Goal: Task Accomplishment & Management: Manage account settings

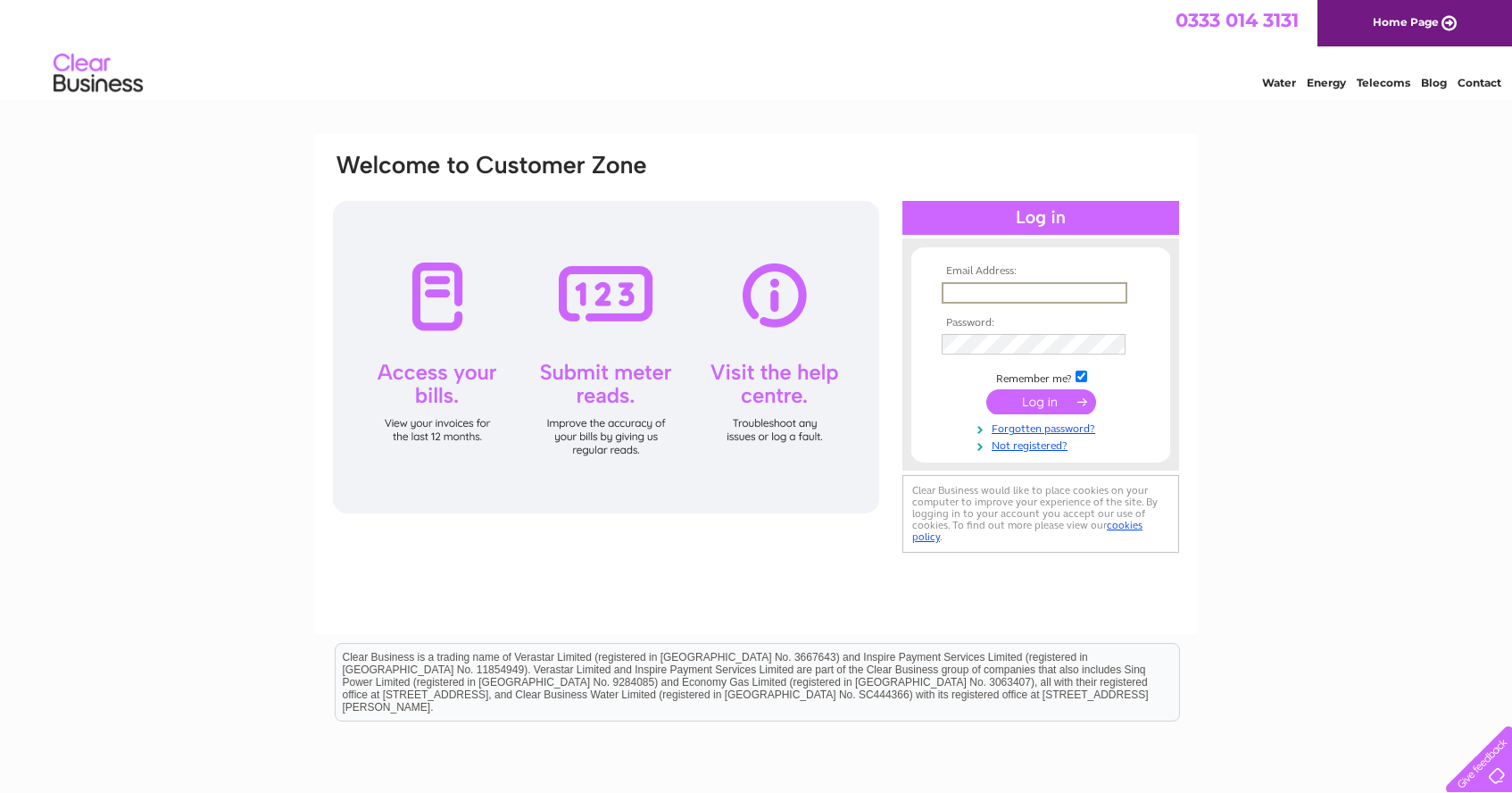
click at [1186, 393] on div "Email Address: Password:" at bounding box center [756, 383] width 883 height 500
click at [1021, 285] on input "text" at bounding box center [1033, 292] width 183 height 19
type input "liam@basestudios1.co.uk"
click at [1030, 397] on input "submit" at bounding box center [1040, 400] width 110 height 25
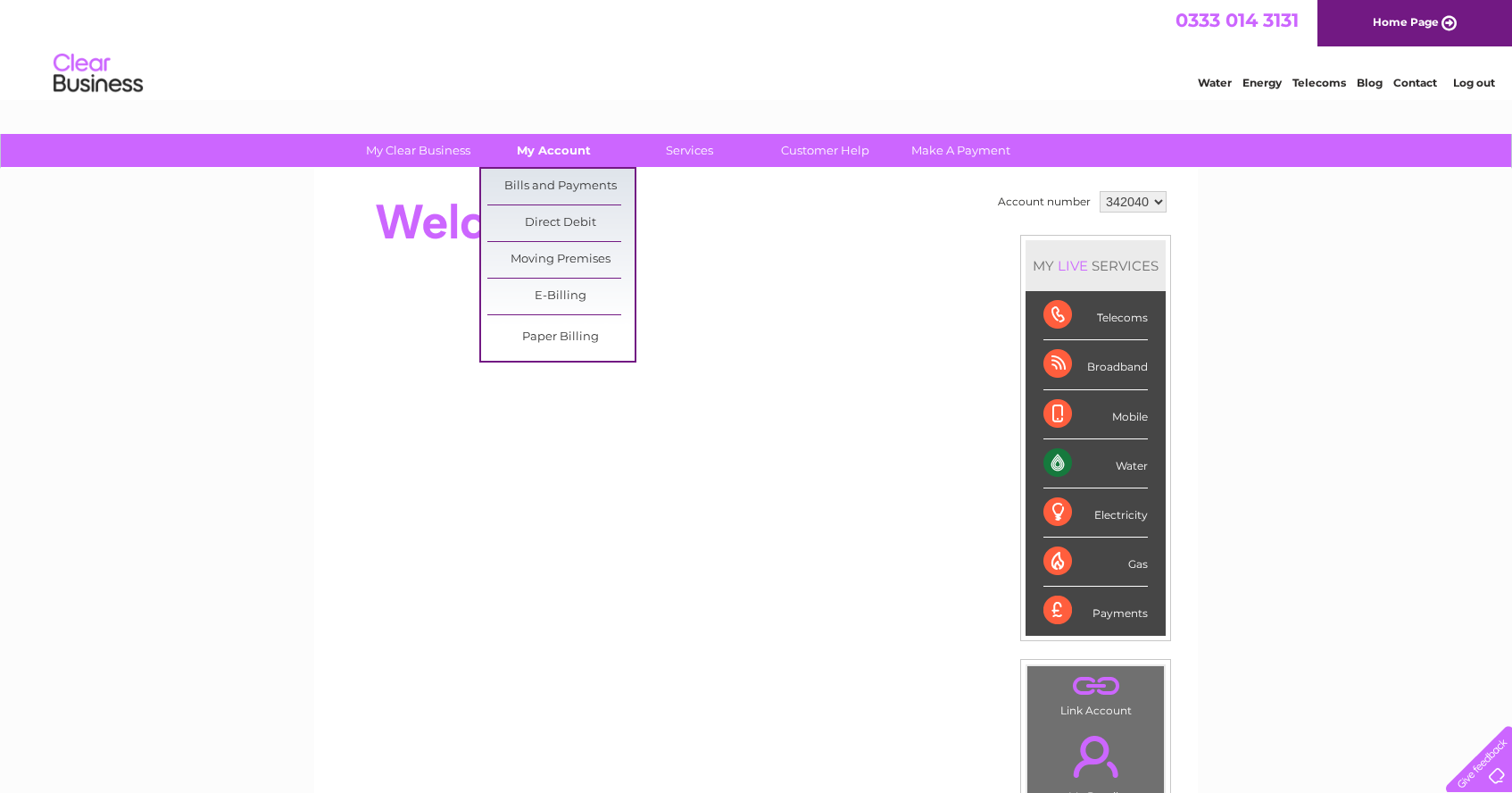
click at [559, 149] on link "My Account" at bounding box center [554, 150] width 148 height 33
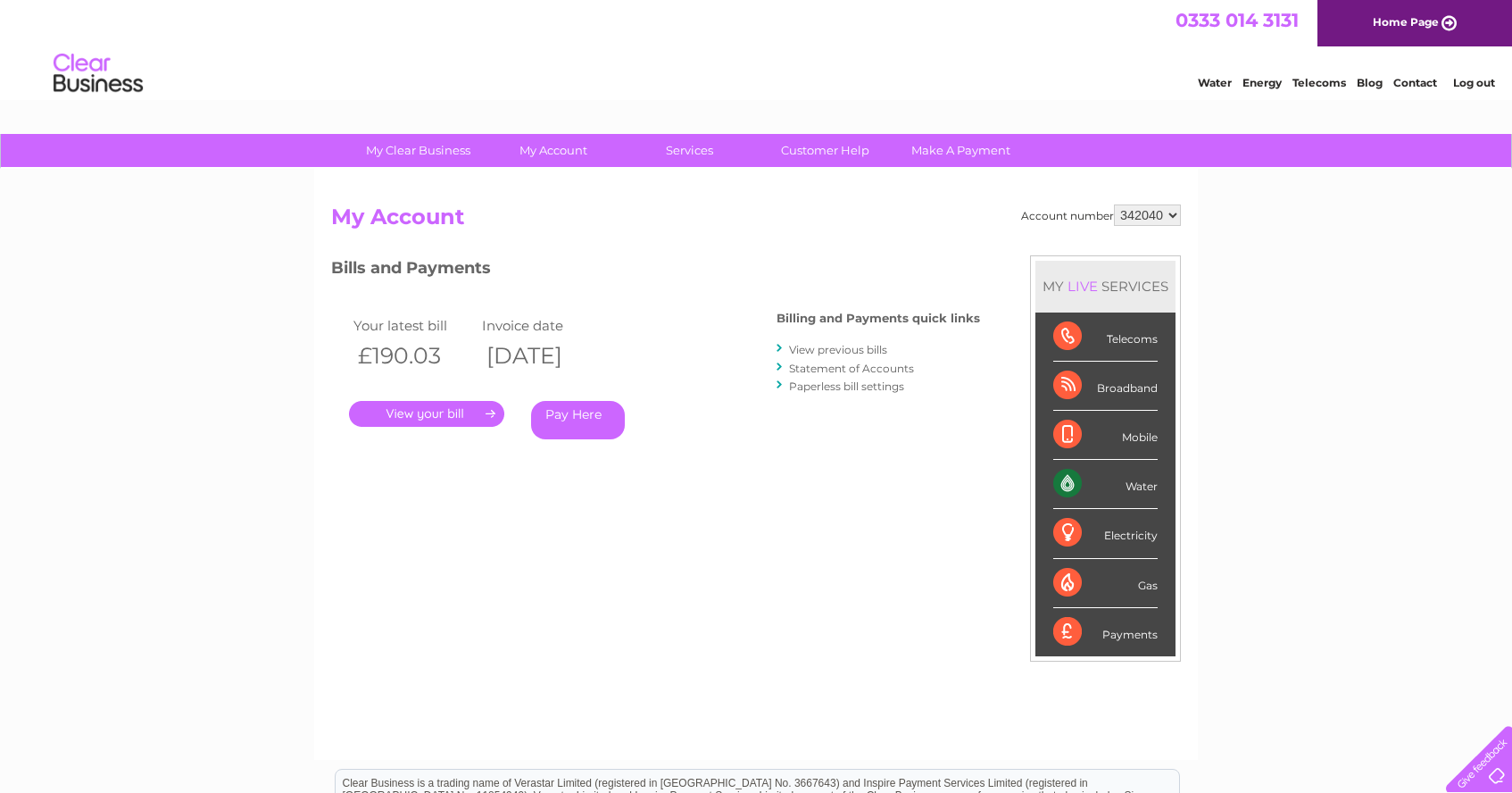
scroll to position [38, 0]
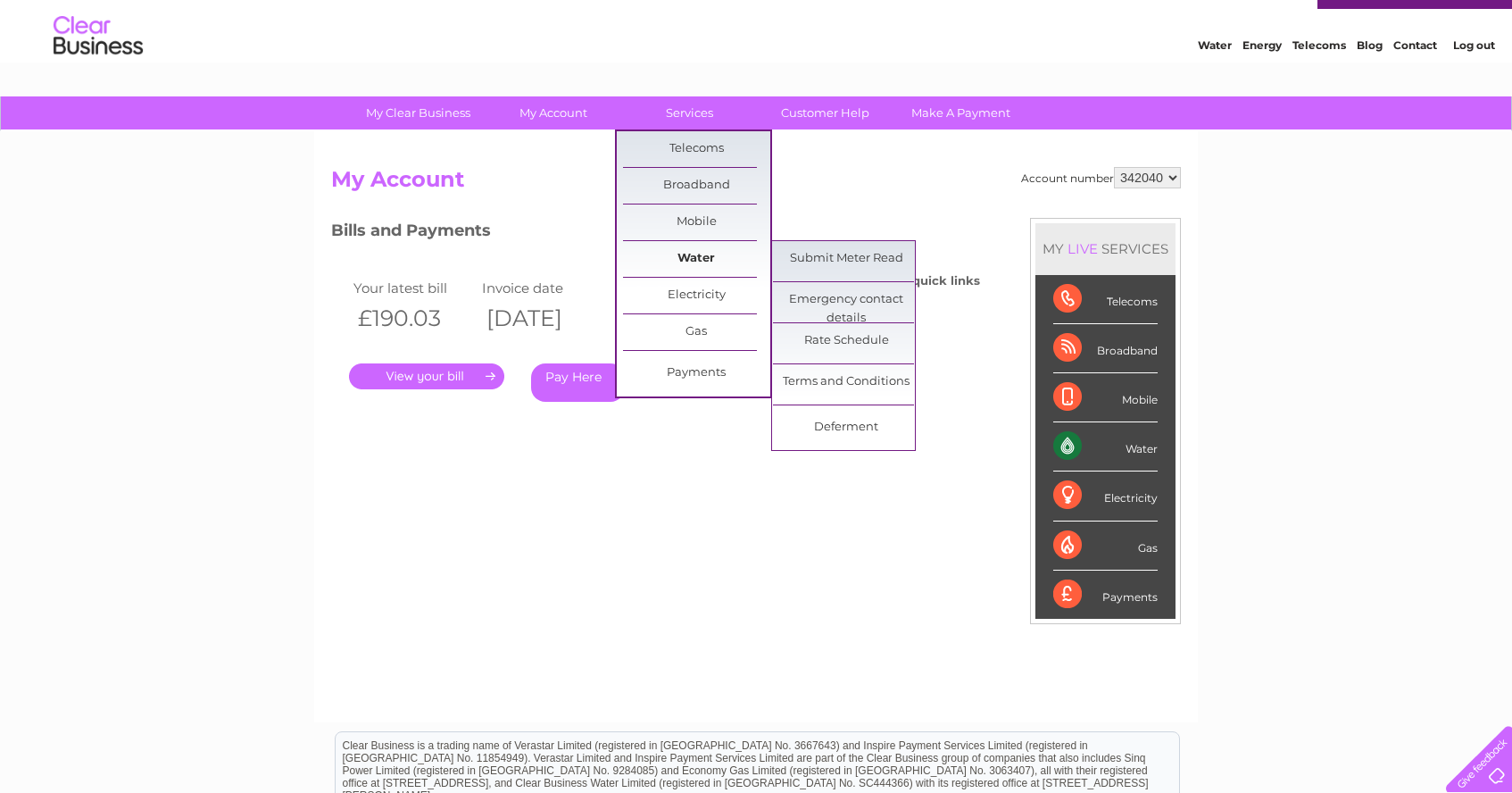
click at [704, 260] on link "Water" at bounding box center [697, 258] width 148 height 36
click at [660, 252] on link "Water" at bounding box center [697, 258] width 148 height 36
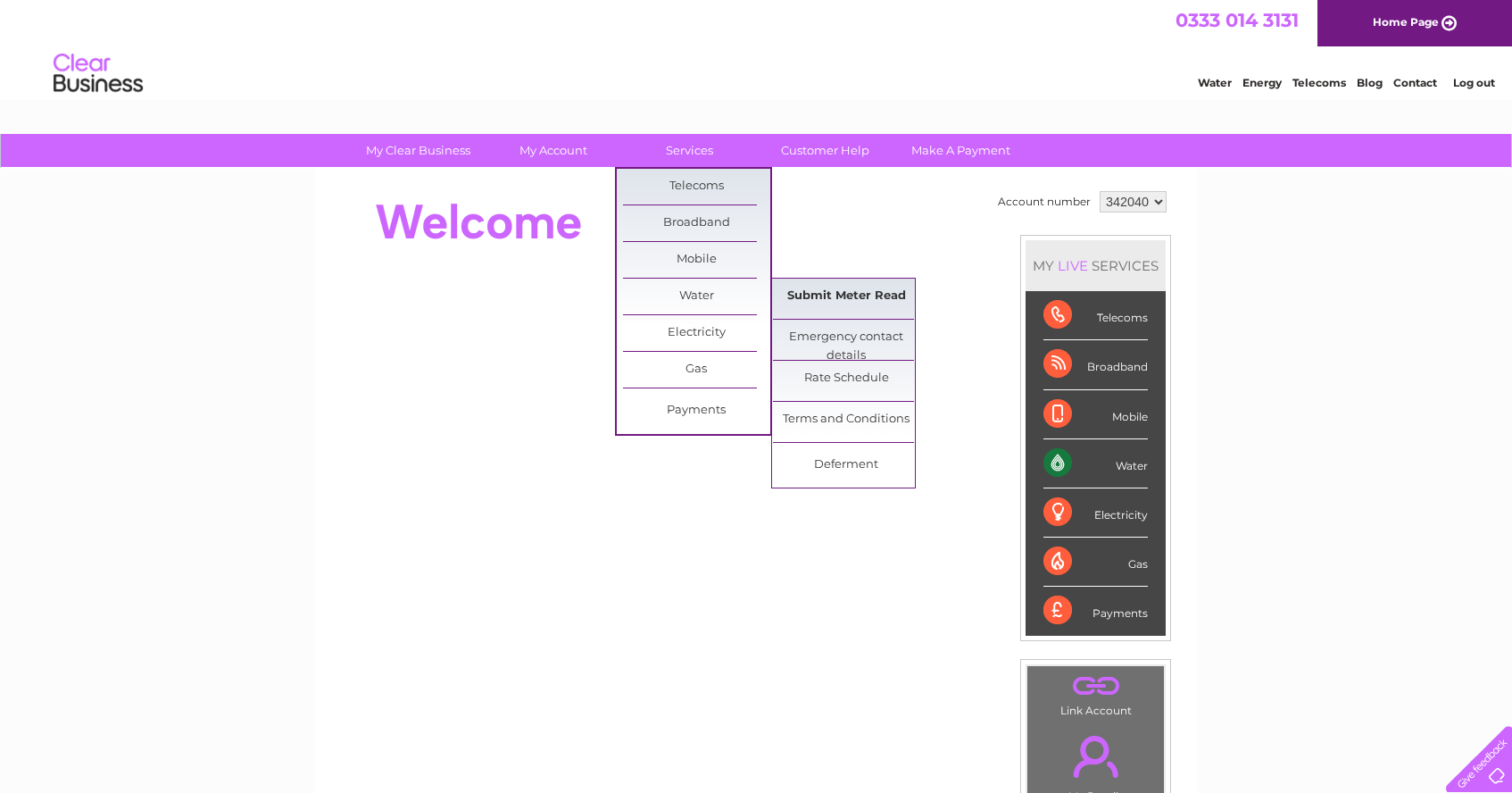
click at [846, 293] on link "Submit Meter Read" at bounding box center [846, 296] width 148 height 36
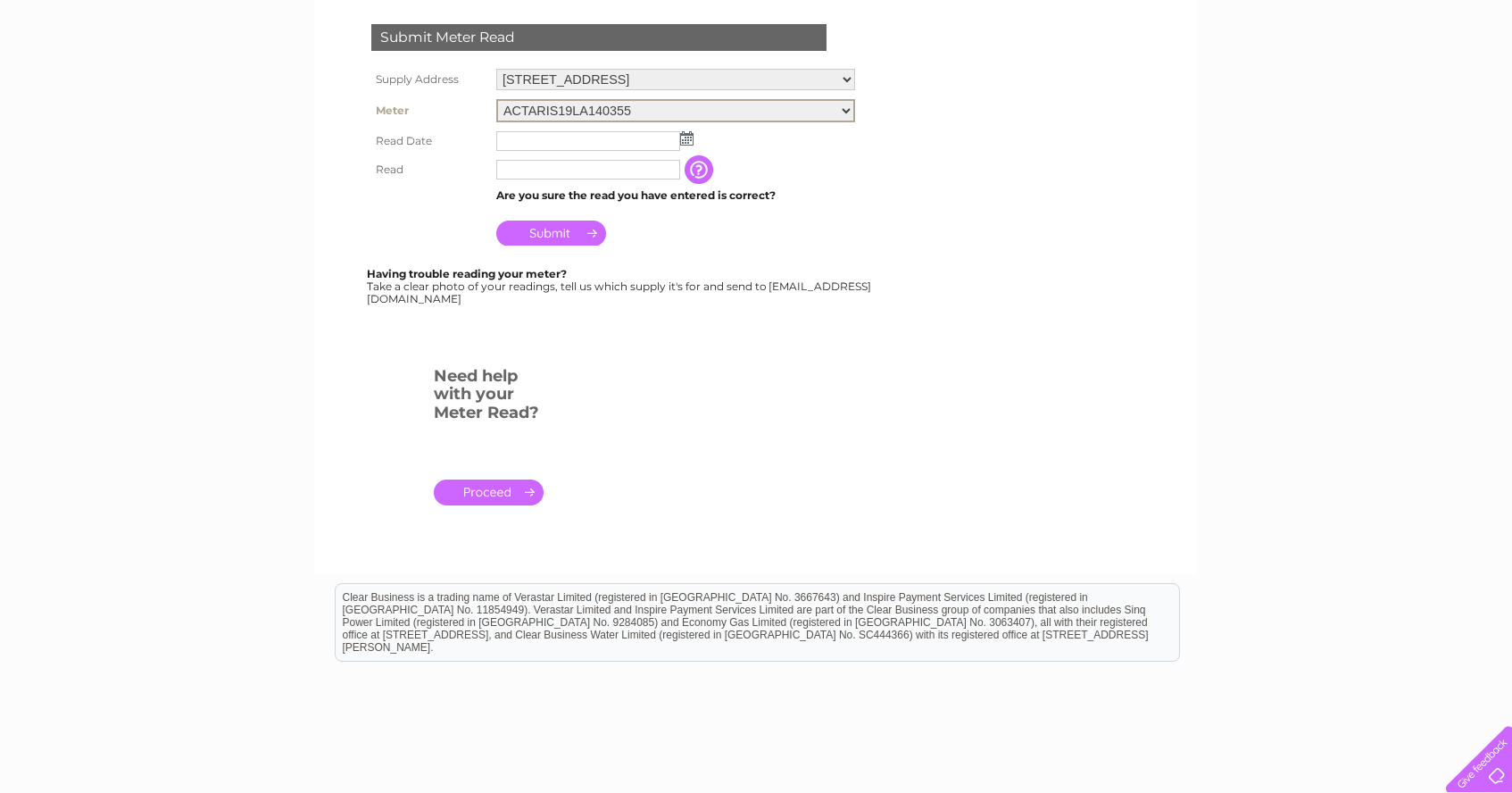
scroll to position [328, 0]
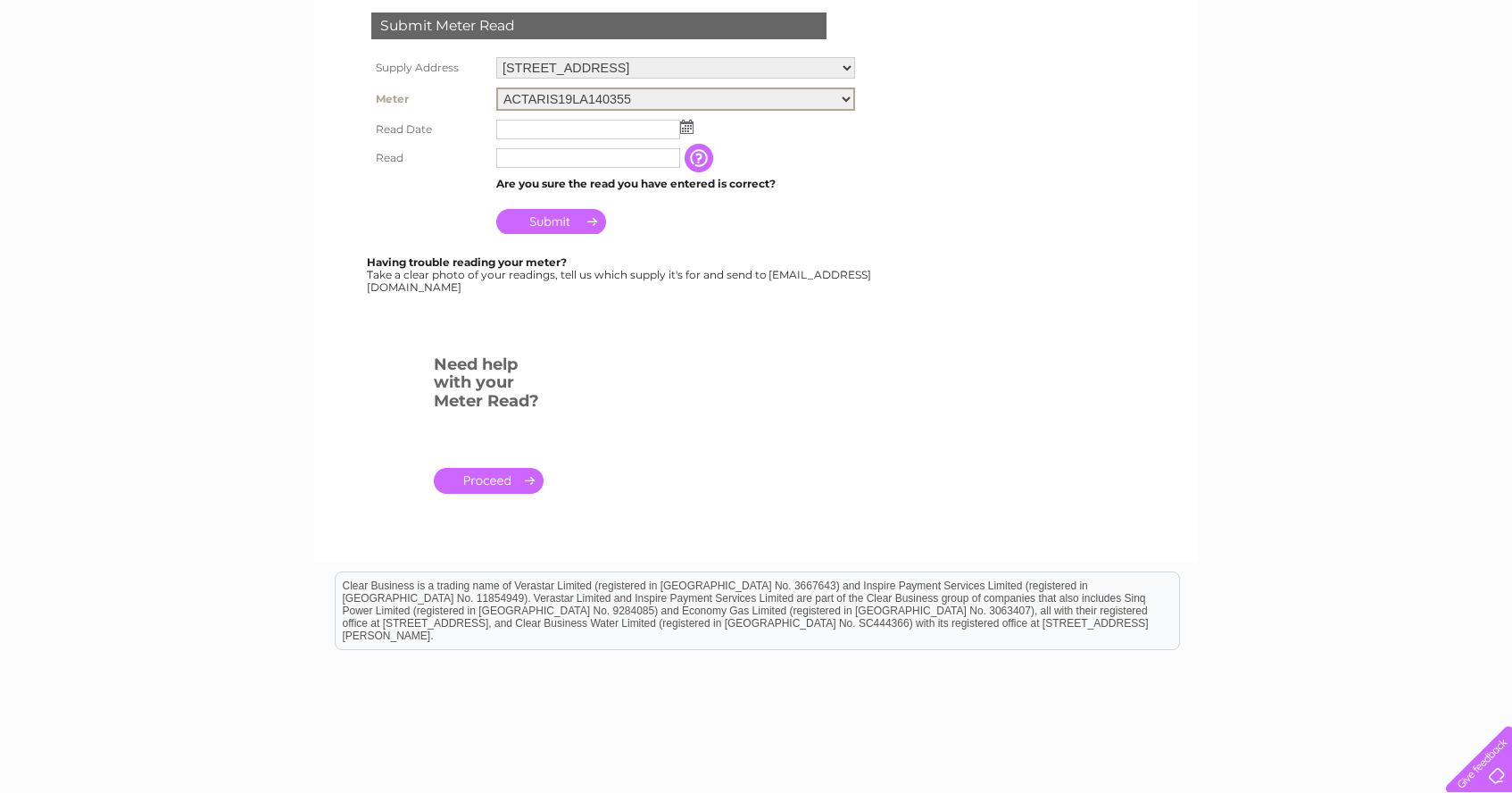
click at [480, 474] on link "." at bounding box center [488, 480] width 110 height 26
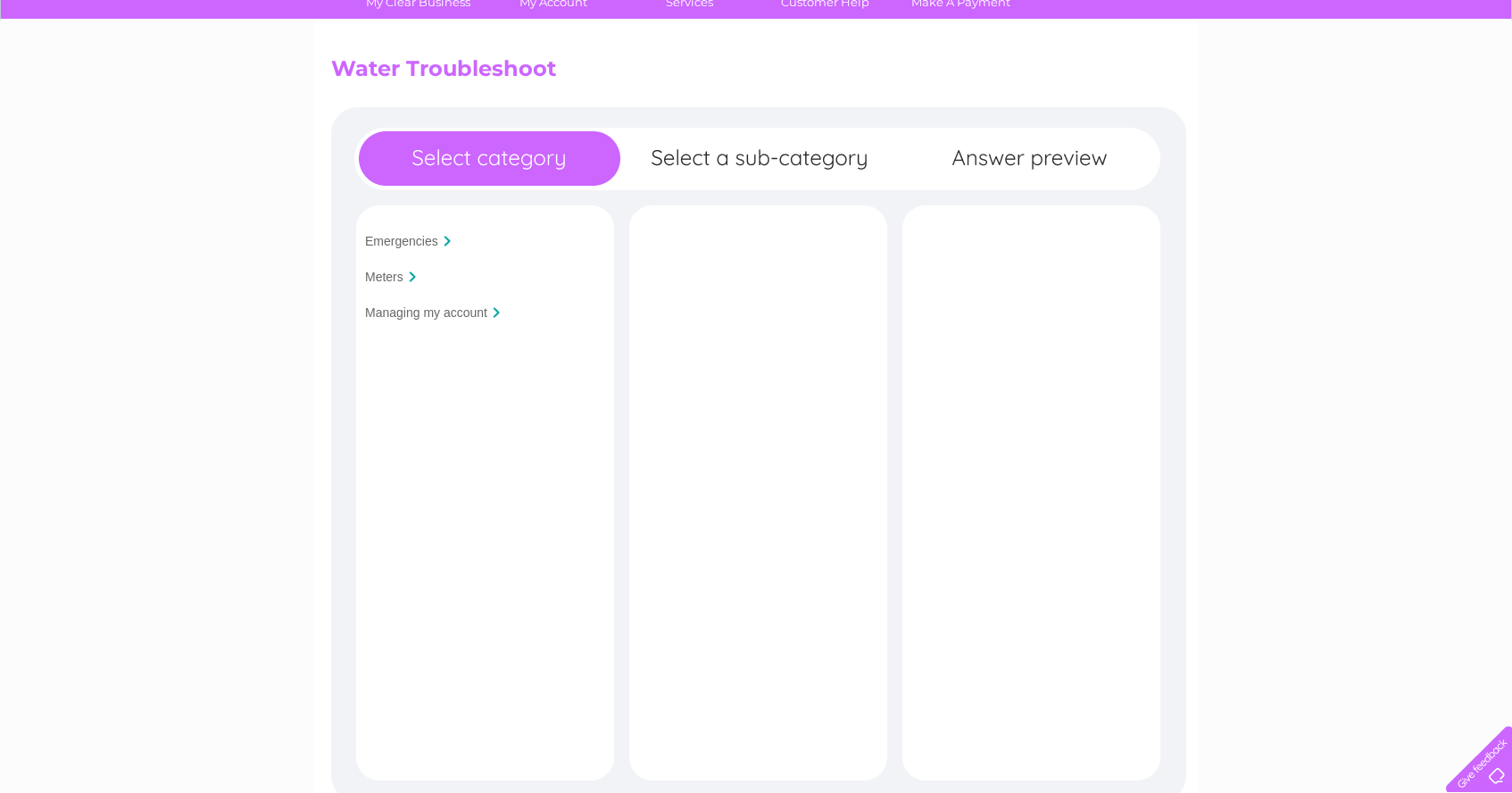
scroll to position [181, 0]
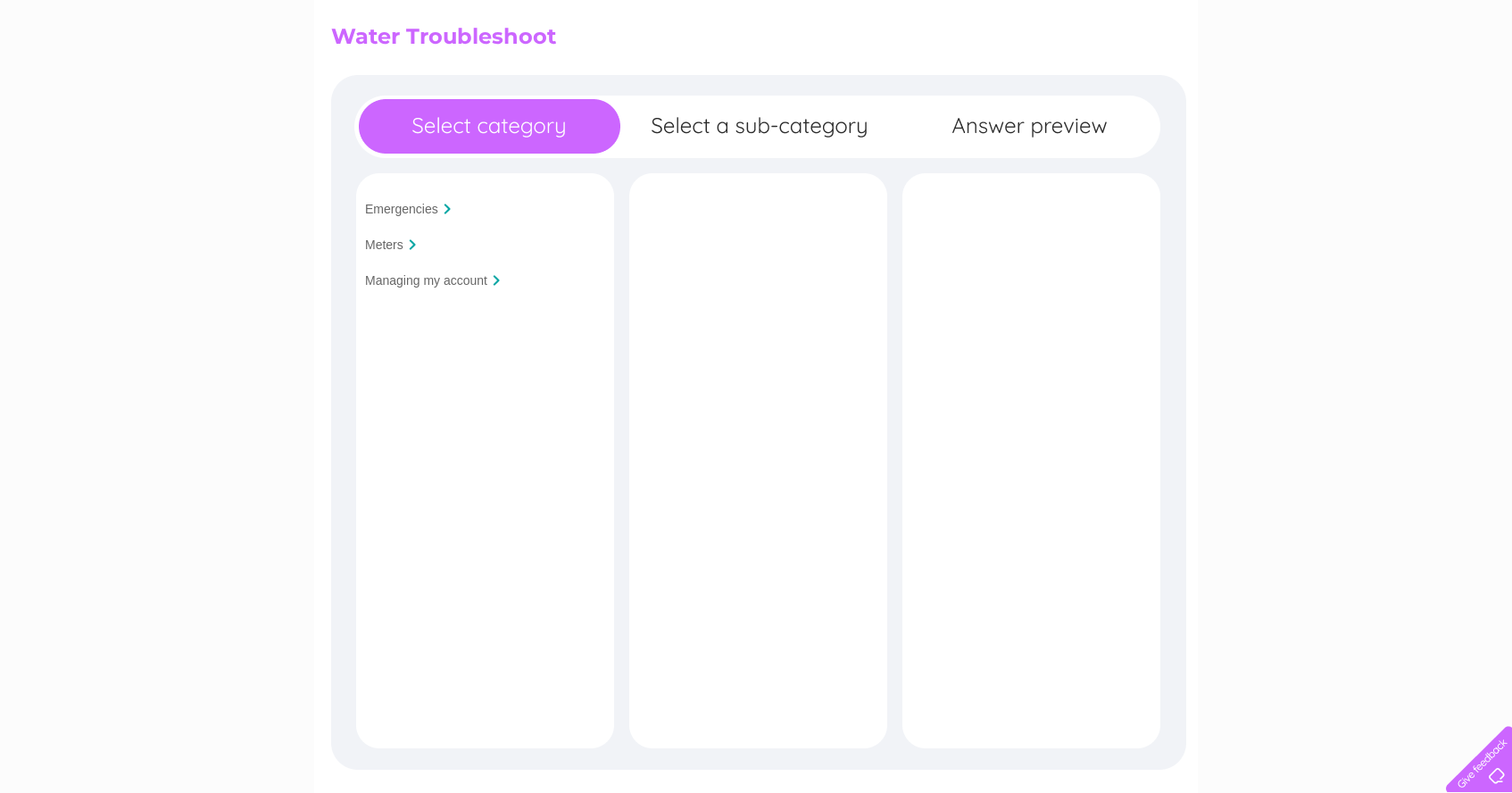
click at [370, 246] on input "Meters" at bounding box center [384, 245] width 39 height 15
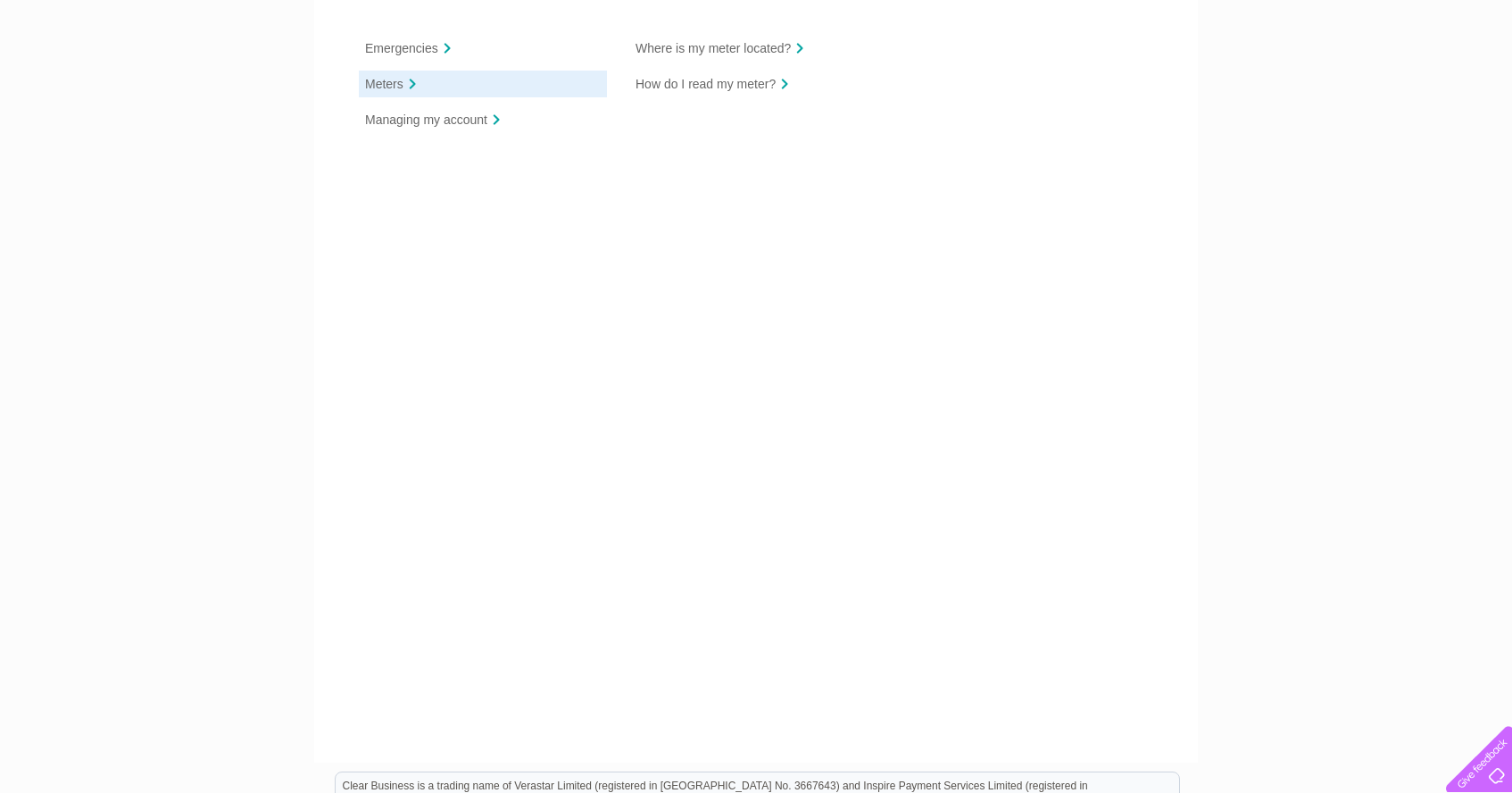
scroll to position [0, 0]
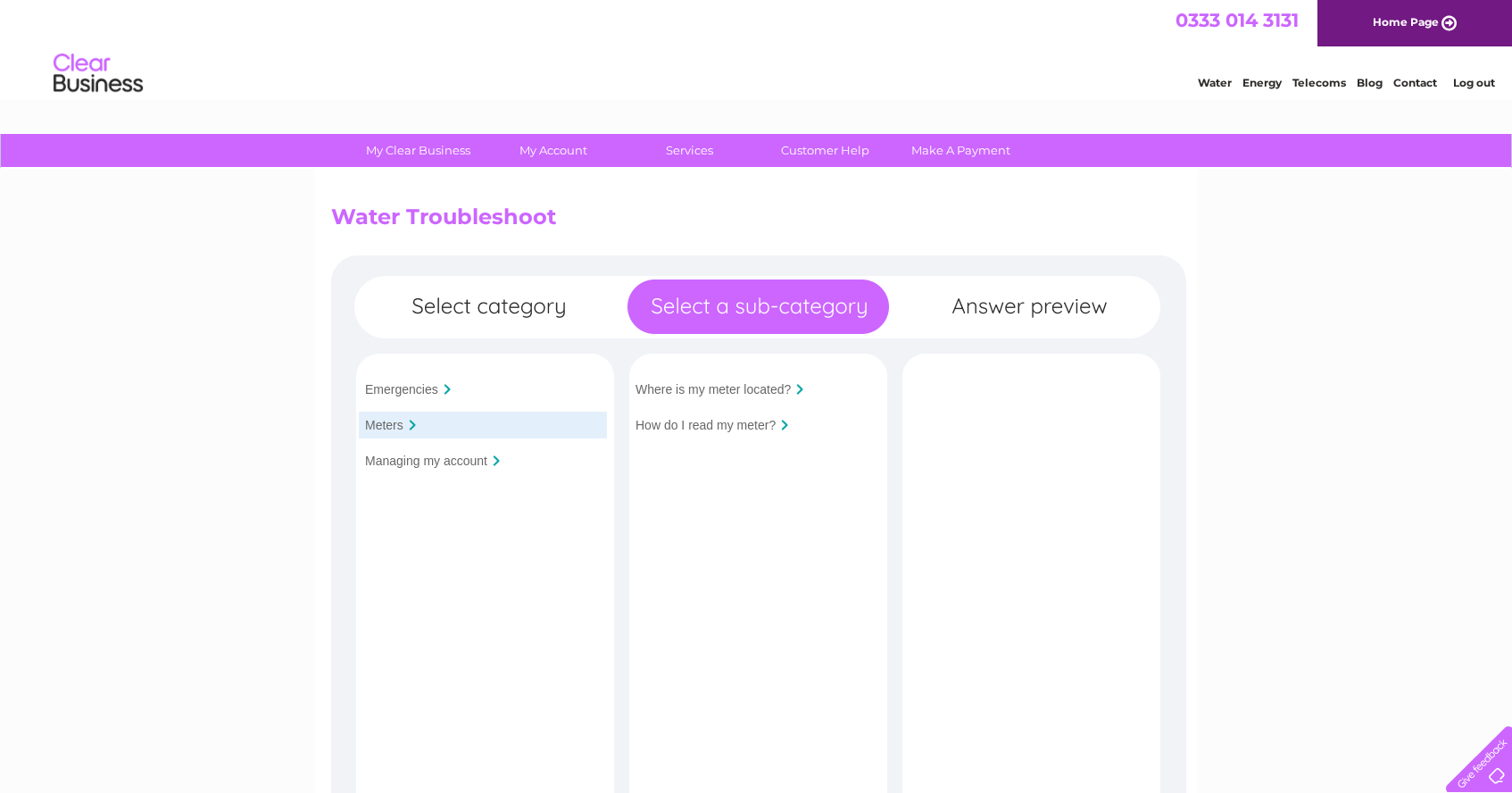
click at [752, 396] on input "Where is my meter located?" at bounding box center [713, 389] width 155 height 15
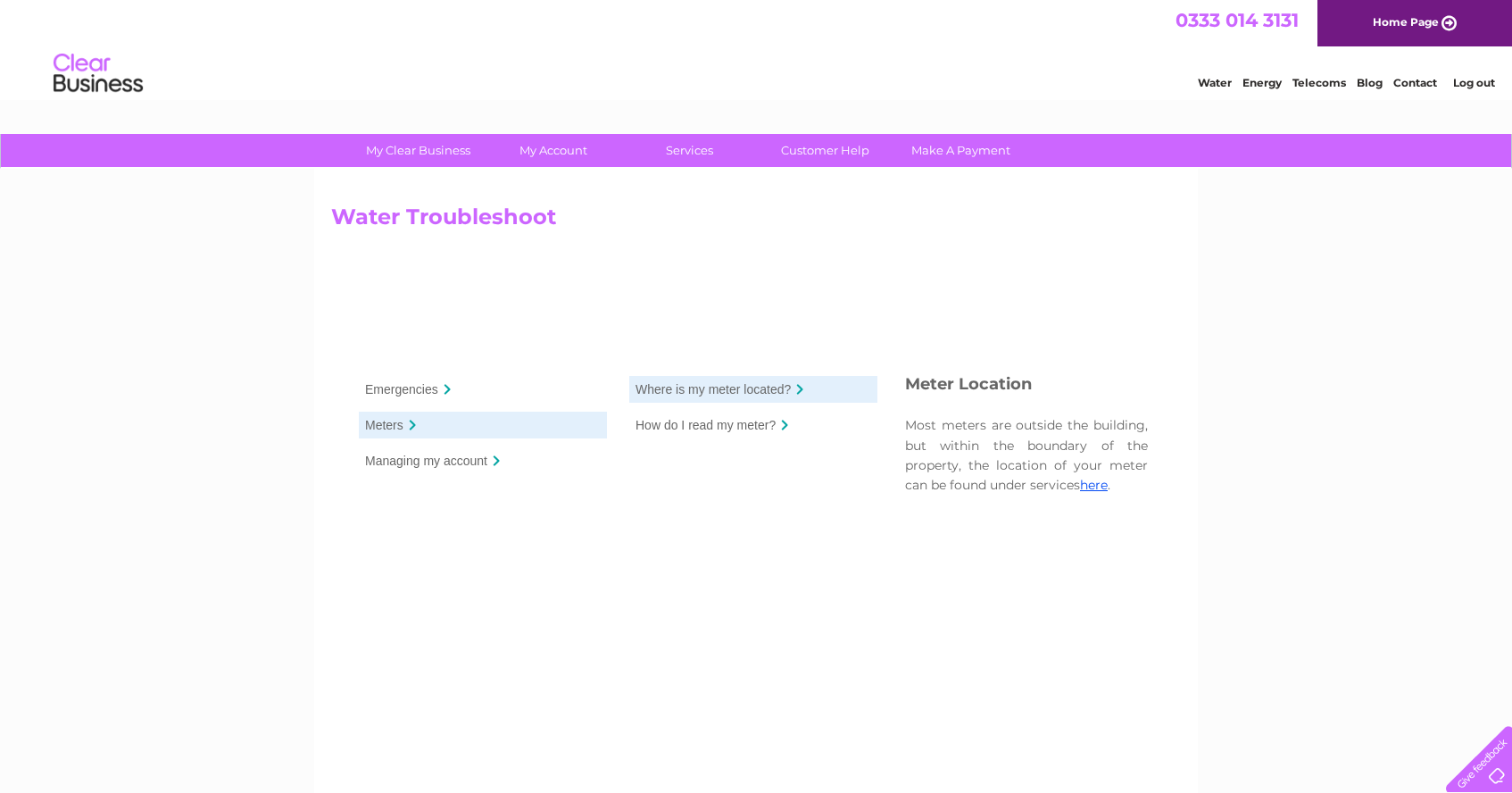
scroll to position [38, 0]
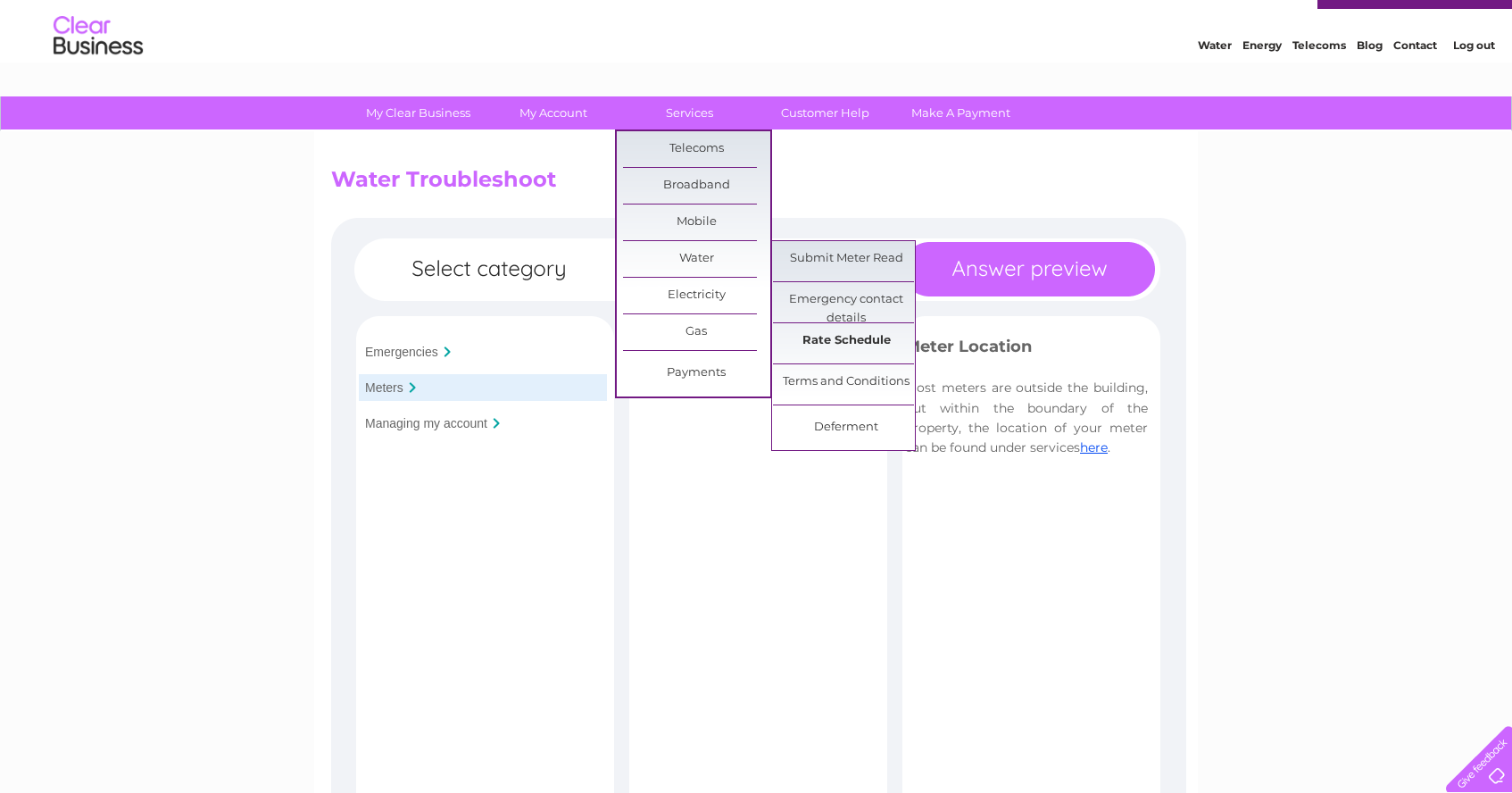
click at [826, 333] on link "Rate Schedule" at bounding box center [846, 341] width 148 height 36
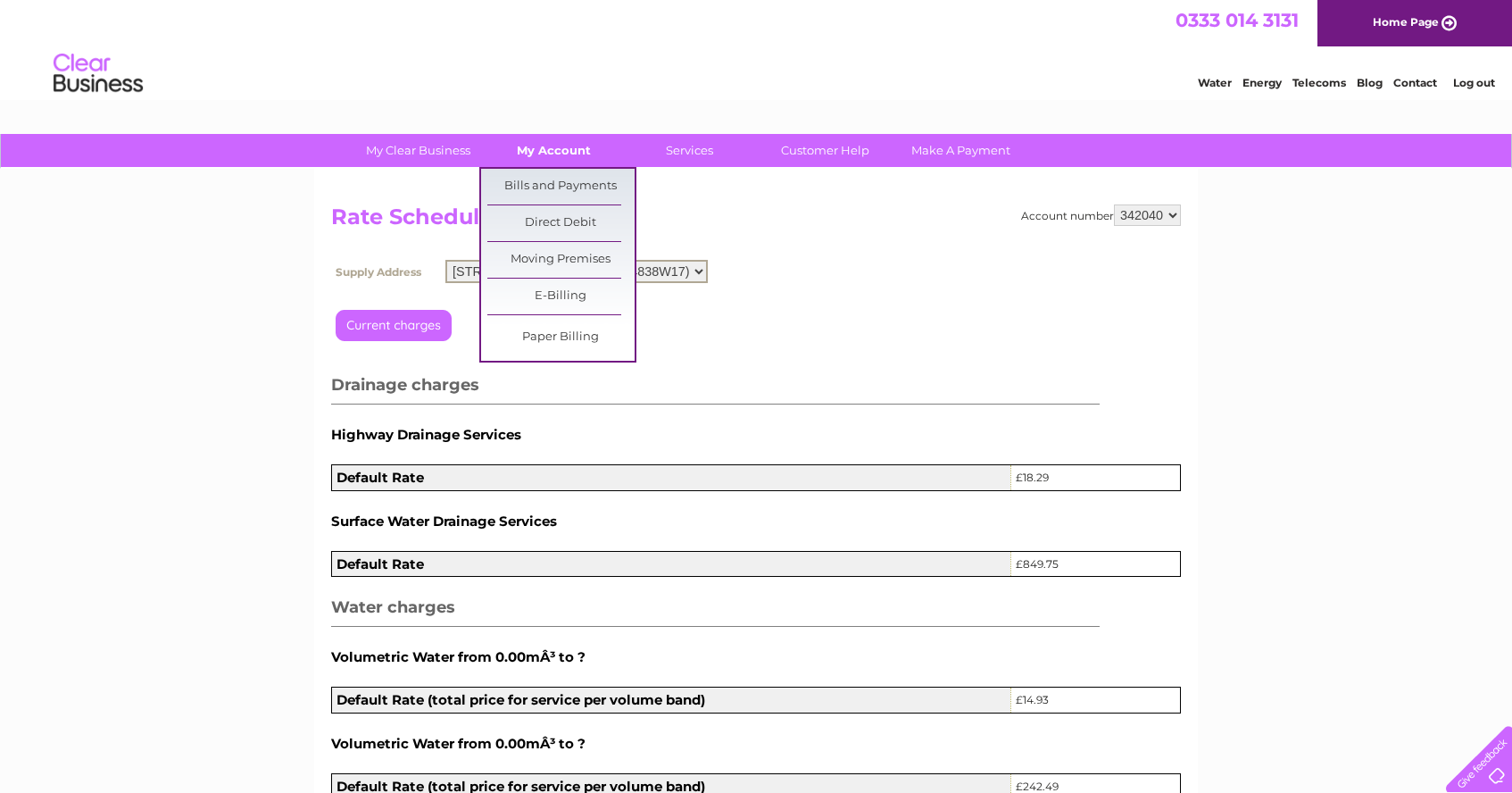
click at [536, 149] on link "My Account" at bounding box center [554, 150] width 148 height 33
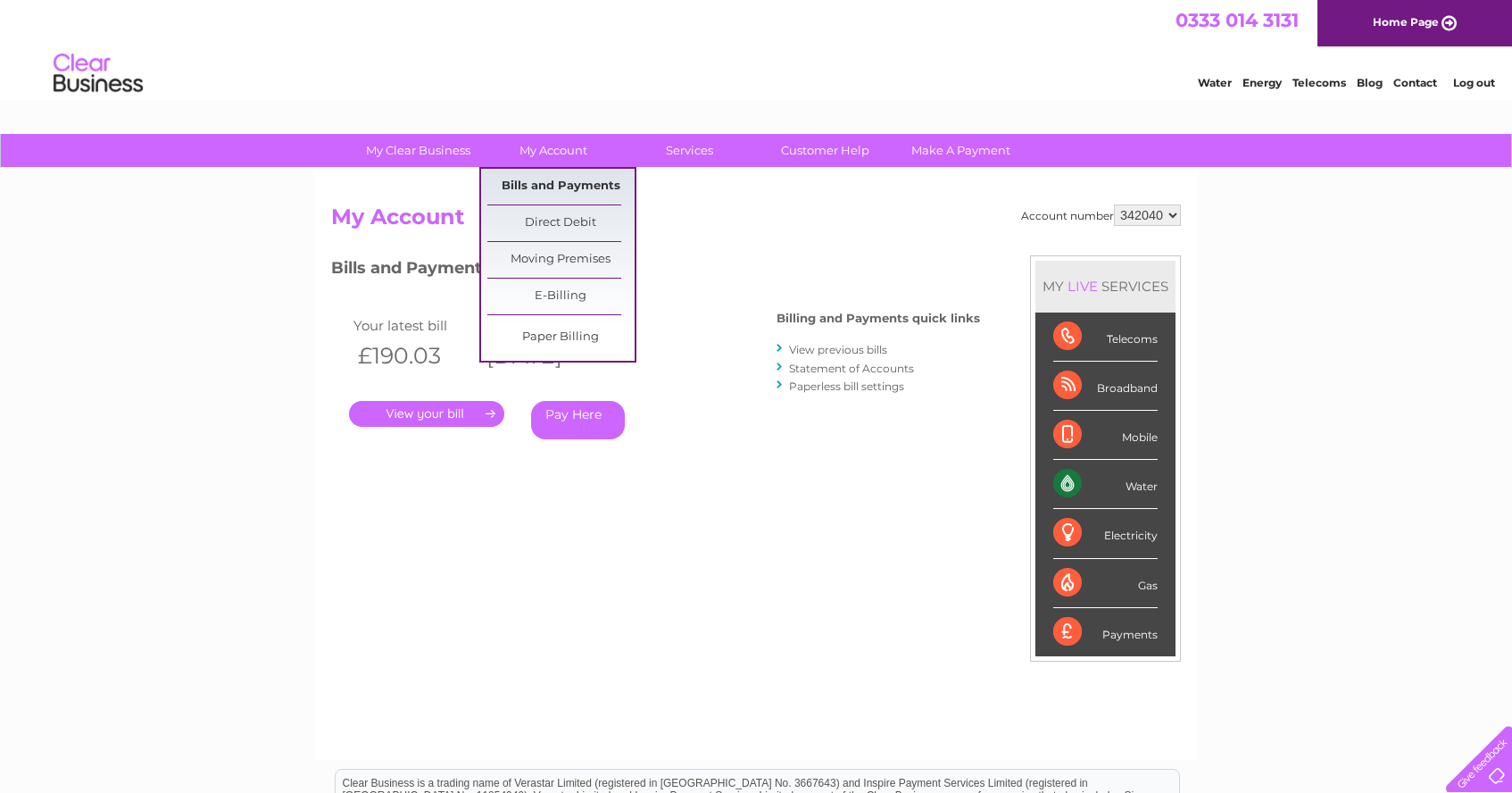
click at [577, 190] on link "Bills and Payments" at bounding box center [561, 186] width 148 height 36
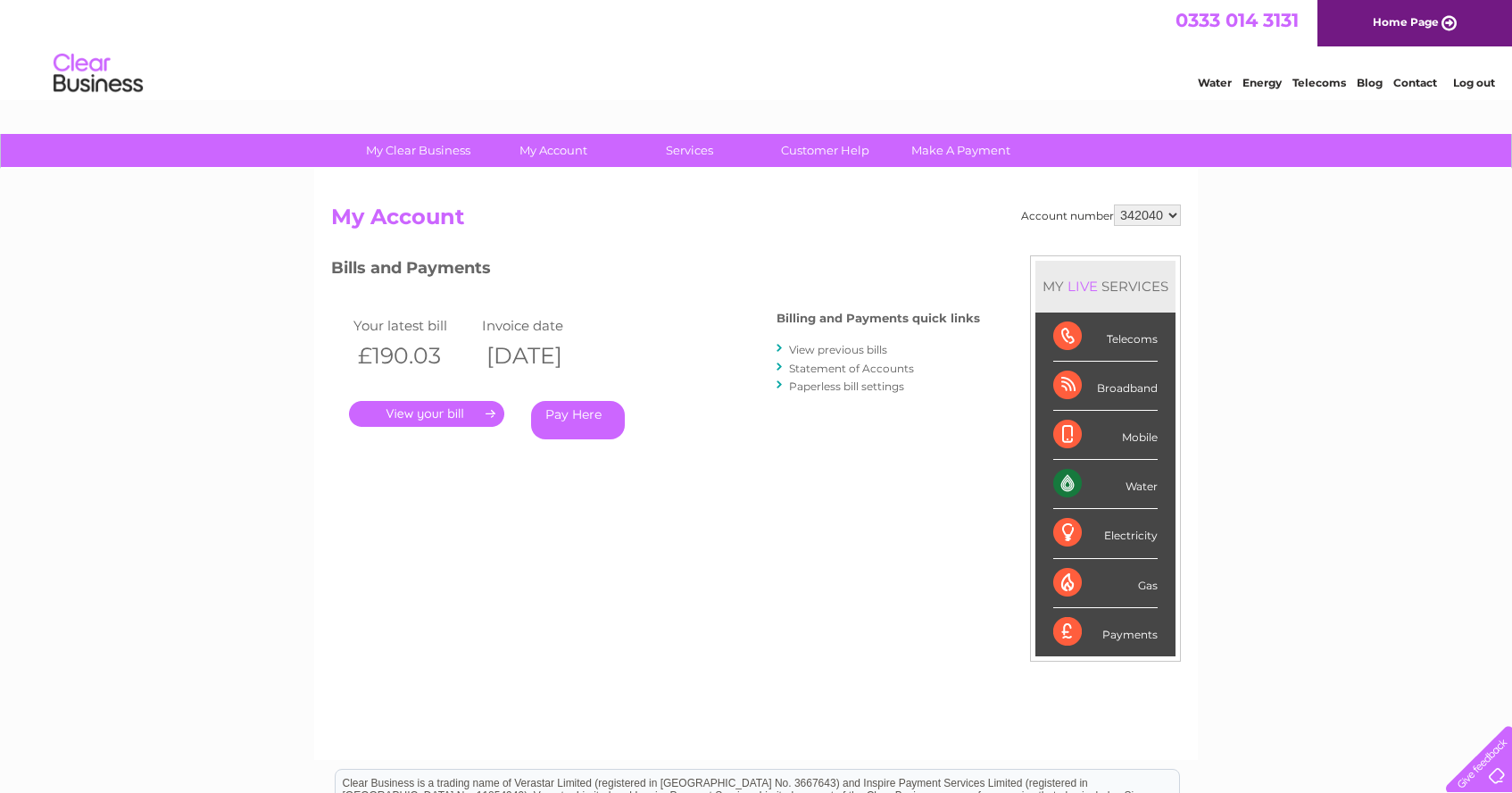
click at [462, 401] on link "." at bounding box center [427, 413] width 155 height 26
